Goal: Check status

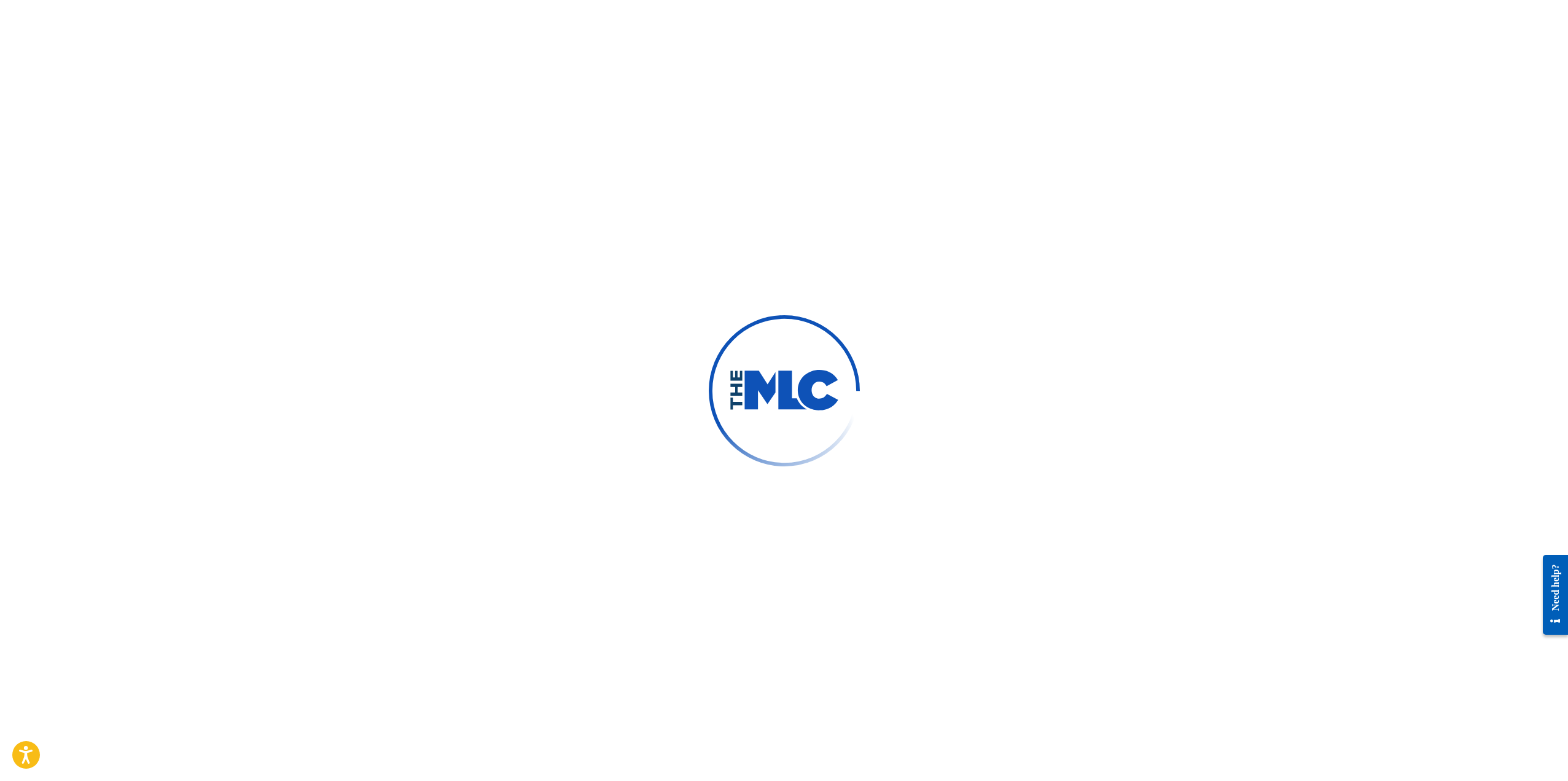
click at [893, 542] on div at bounding box center [784, 390] width 1568 height 781
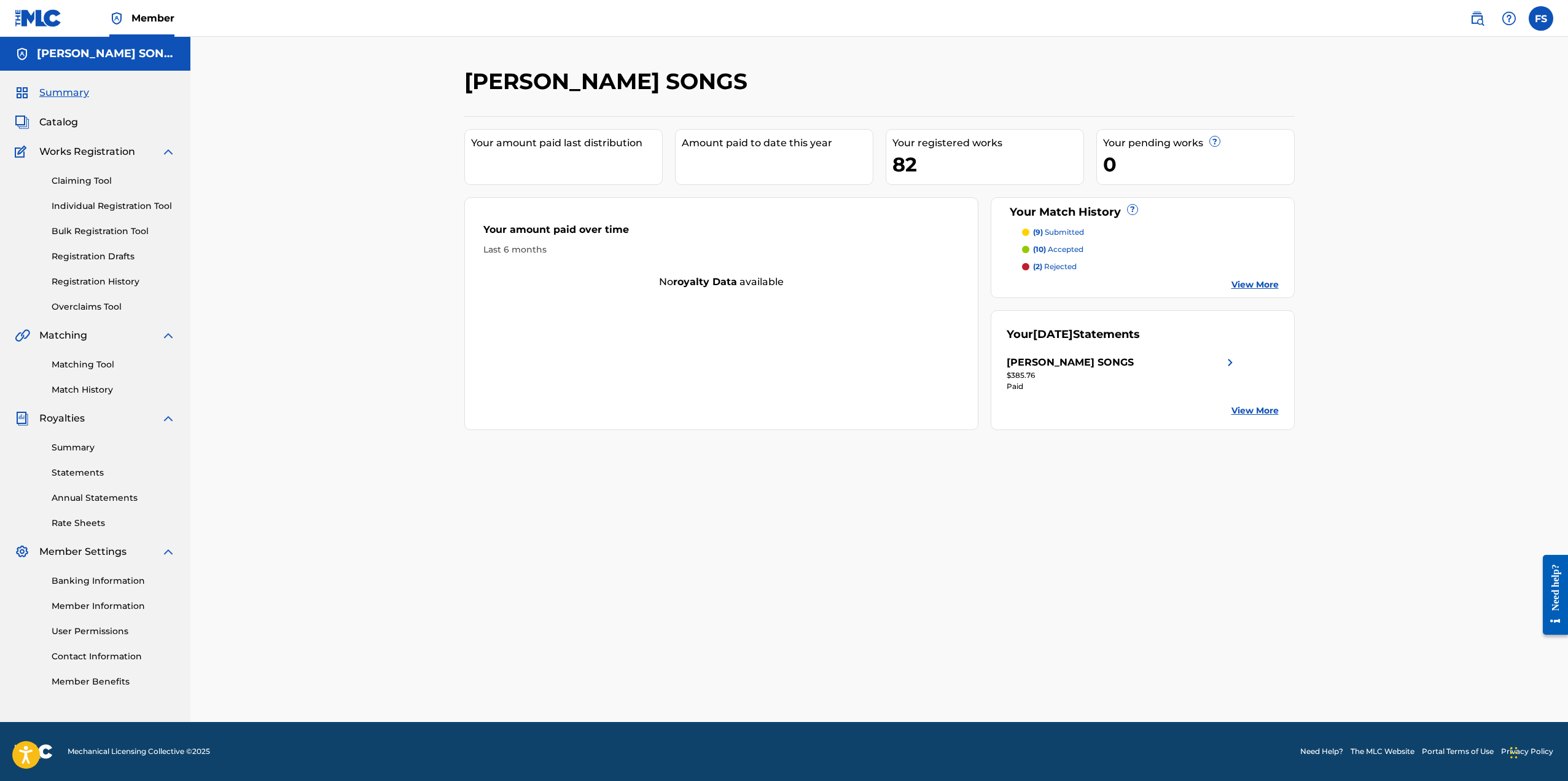
click at [1061, 263] on p "(2) rejected" at bounding box center [1055, 266] width 44 height 11
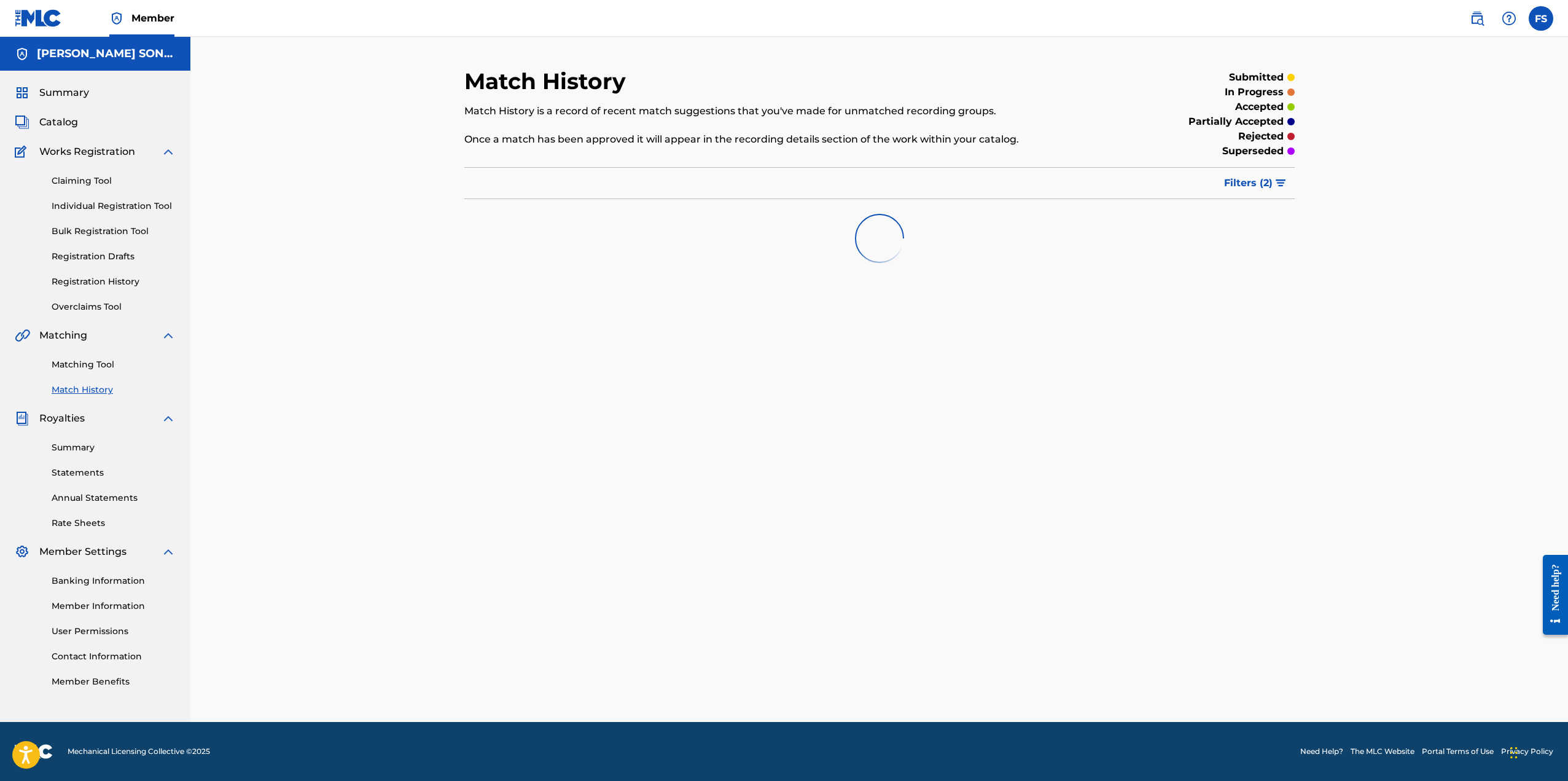
drag, startPoint x: 858, startPoint y: 350, endPoint x: 344, endPoint y: 273, distance: 519.7
click at [841, 358] on div "Match History Match History is a record of recent match suggestions that you've…" at bounding box center [879, 395] width 860 height 654
click at [83, 363] on link "Matching Tool" at bounding box center [113, 364] width 124 height 13
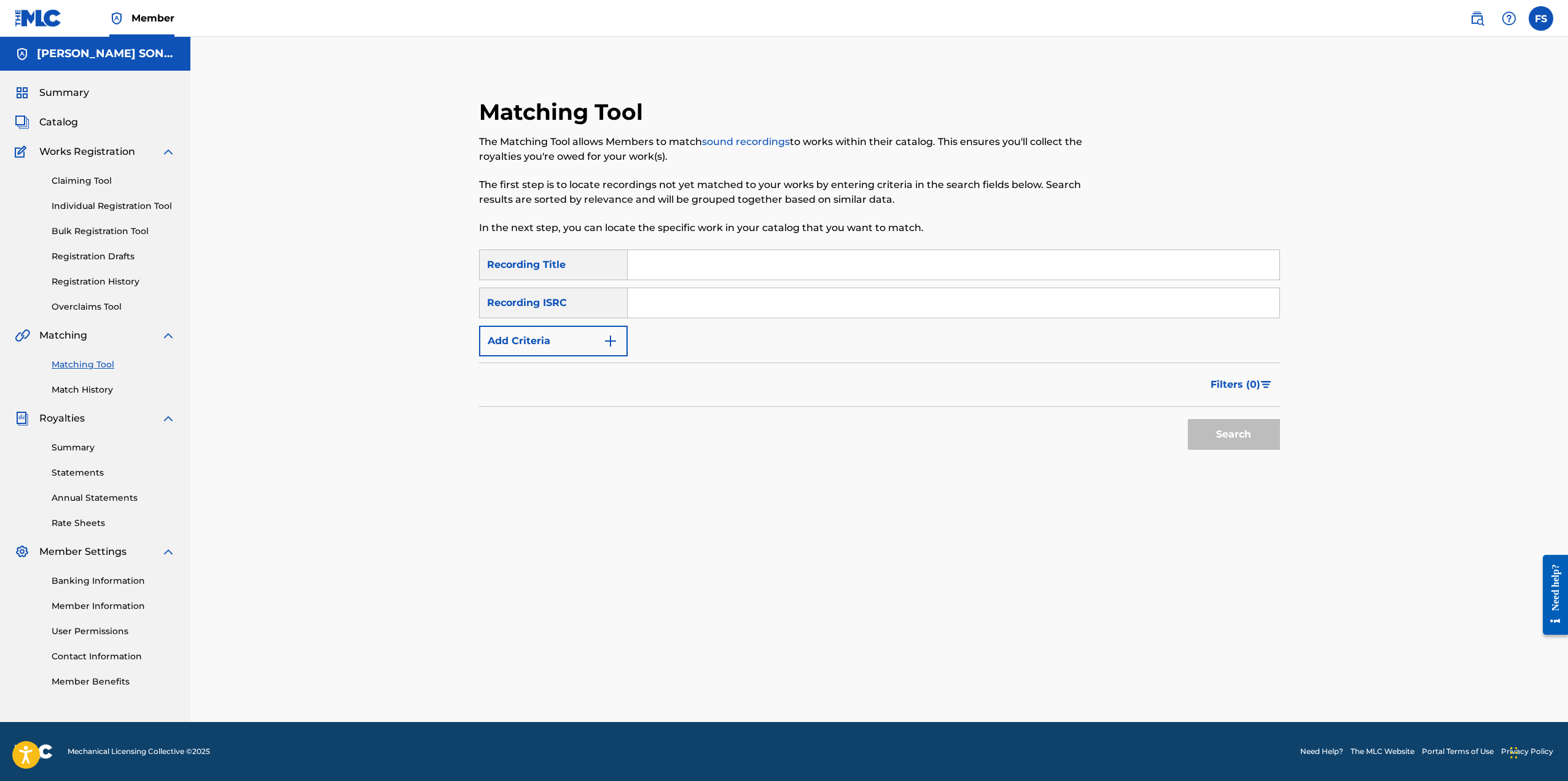
click at [81, 388] on link "Match History" at bounding box center [113, 389] width 124 height 13
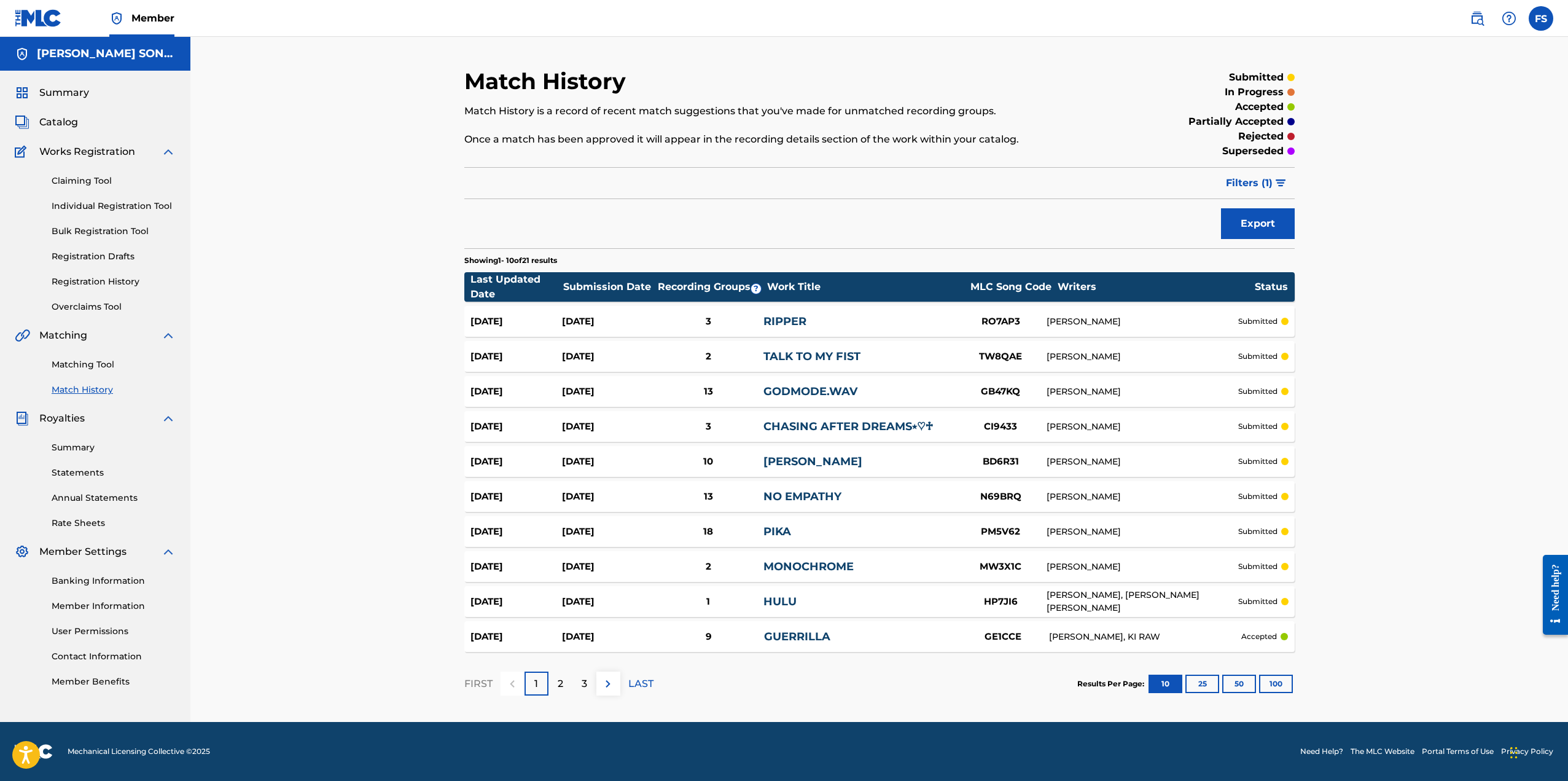
click at [556, 683] on div "2" at bounding box center [560, 683] width 24 height 24
click at [582, 685] on p "3" at bounding box center [584, 684] width 5 height 15
click at [51, 92] on span "Summary" at bounding box center [64, 93] width 50 height 15
